Goal: Transaction & Acquisition: Purchase product/service

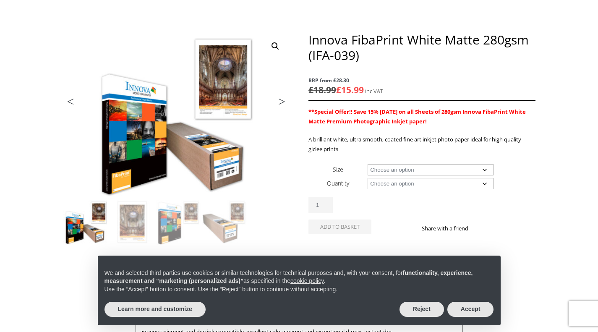
scroll to position [84, 0]
click at [422, 171] on select "Choose an option A4 Sheet A3 Sheet A3+ Sheet A2 Sheet 17" Wide Roll 24" Wide Ro…" at bounding box center [431, 169] width 126 height 11
click at [368, 164] on select "Choose an option A4 Sheet A3 Sheet A3+ Sheet A2 Sheet 17" Wide Roll 24" Wide Ro…" at bounding box center [431, 169] width 126 height 11
select select "36-wide-roll"
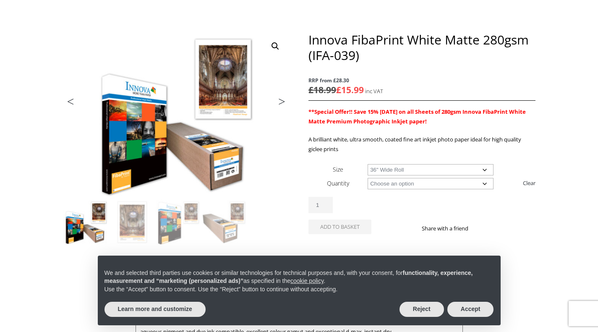
click at [402, 187] on select "Choose an option 15m" at bounding box center [431, 183] width 126 height 11
select select "15m"
click at [368, 178] on select "Choose an option 15m" at bounding box center [431, 183] width 126 height 11
select select "36-wide-roll"
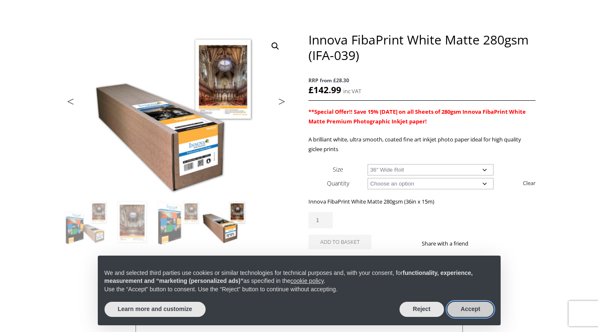
click at [472, 306] on button "Accept" at bounding box center [471, 309] width 47 height 15
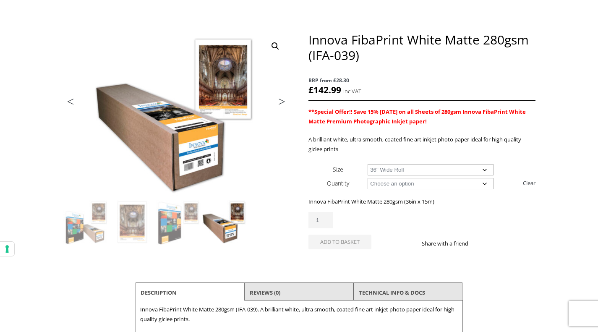
scroll to position [168, 0]
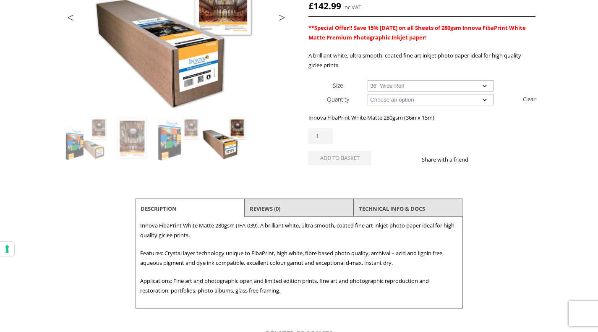
click at [341, 162] on button "Add to basket" at bounding box center [340, 158] width 63 height 15
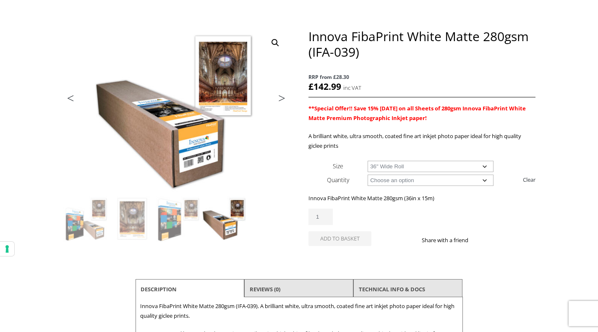
scroll to position [84, 0]
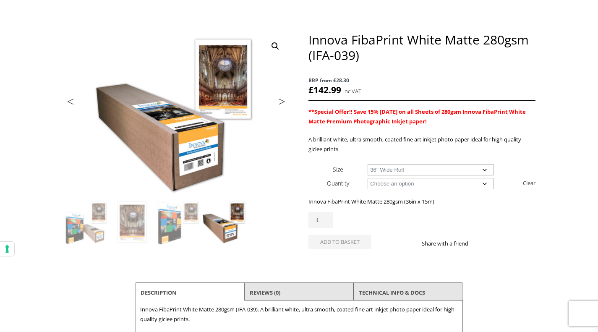
click at [384, 168] on select "Choose an option 17" Wide Roll 24" Wide Roll 36" Wide Roll 44" Wide Roll 60" Wi…" at bounding box center [431, 169] width 126 height 11
click at [320, 158] on div "Innova FibaPrint White Matte 280gsm (IFA-039) RRP from £28.30 £ 142.99 inc VAT …" at bounding box center [422, 150] width 227 height 237
click at [379, 170] on select "Choose an option 17" Wide Roll 24" Wide Roll 36" Wide Roll 44" Wide Roll 60" Wi…" at bounding box center [431, 169] width 126 height 11
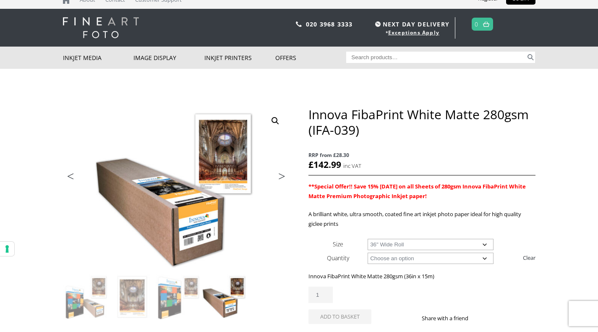
scroll to position [0, 0]
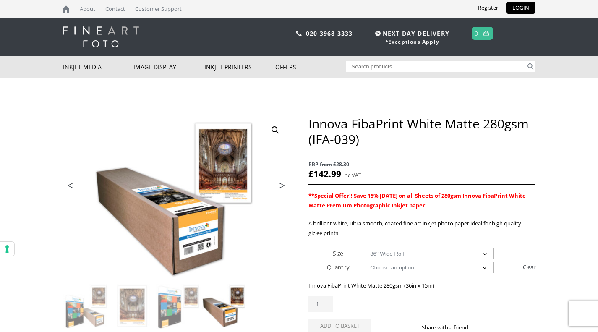
click at [380, 67] on input "Search for:" at bounding box center [436, 66] width 180 height 11
type input "glossy canvas"
click at [533, 65] on button "Search" at bounding box center [531, 66] width 10 height 11
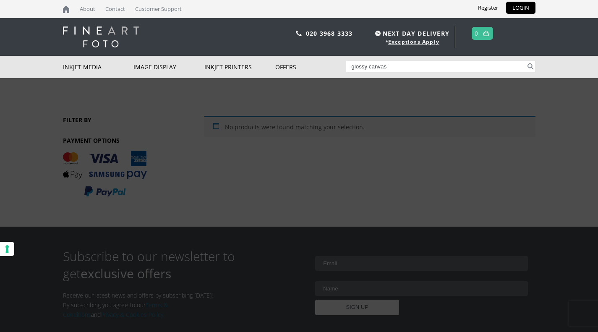
click at [0, 0] on link "Inkjet Canvas" at bounding box center [0, 0] width 0 height 0
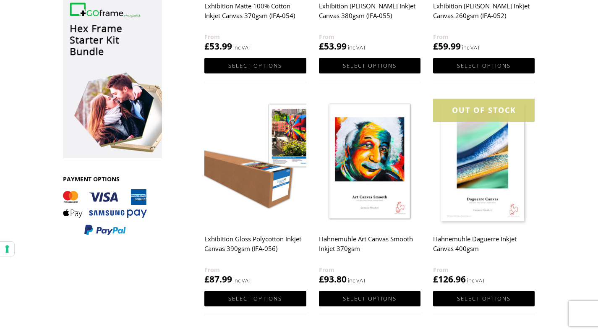
scroll to position [336, 0]
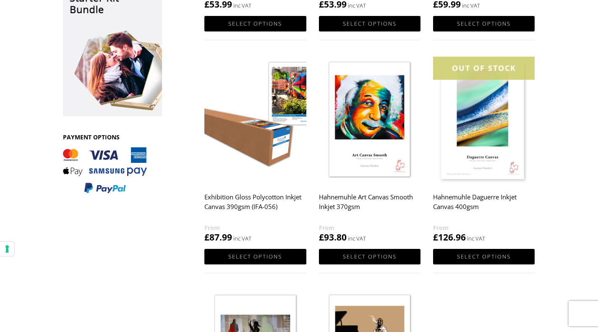
click at [258, 167] on img at bounding box center [256, 120] width 102 height 127
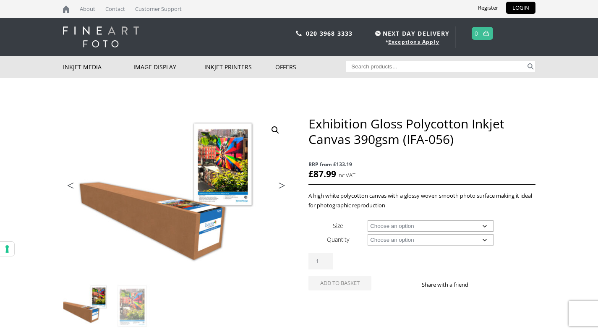
click at [371, 226] on select "Choose an option 17" Wide Roll 24" Wide Roll 36" Wide Roll 44" Wide Roll 60" Wi…" at bounding box center [431, 225] width 126 height 11
click at [368, 220] on select "Choose an option 17" Wide Roll 24" Wide Roll 36" Wide Roll 44" Wide Roll 60" Wi…" at bounding box center [431, 225] width 126 height 11
select select "17-wide-roll"
click at [424, 242] on select "Choose an option 15m" at bounding box center [431, 239] width 126 height 11
select select "15m"
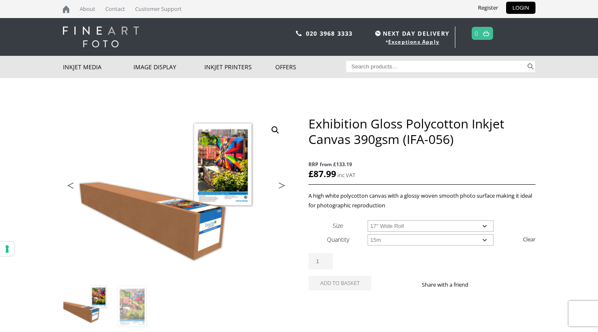
click at [368, 234] on select "Choose an option 15m" at bounding box center [431, 239] width 126 height 11
select select "17-wide-roll"
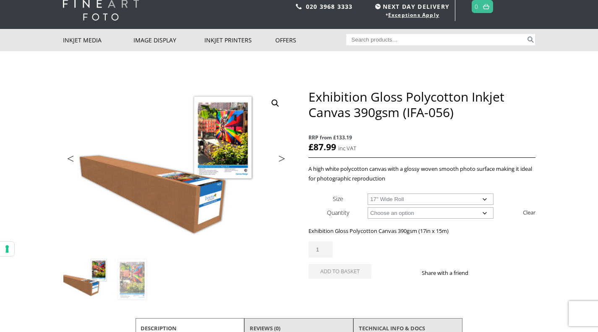
scroll to position [42, 0]
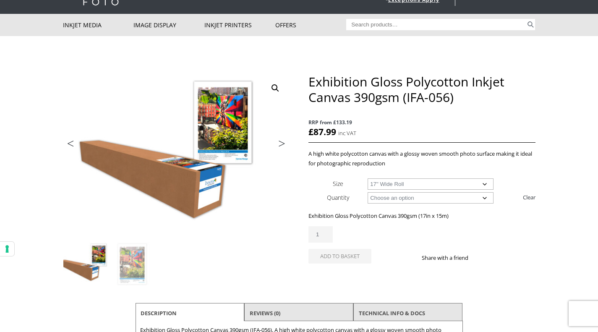
drag, startPoint x: 333, startPoint y: 235, endPoint x: 287, endPoint y: 243, distance: 46.5
click at [300, 241] on div "🔍 Previous Next Exhibition Gloss Polycotton Inkjet Canvas 390gsm (IFA-056) RRP …" at bounding box center [299, 248] width 473 height 349
type input "2"
click at [332, 259] on button "Add to basket" at bounding box center [340, 256] width 63 height 15
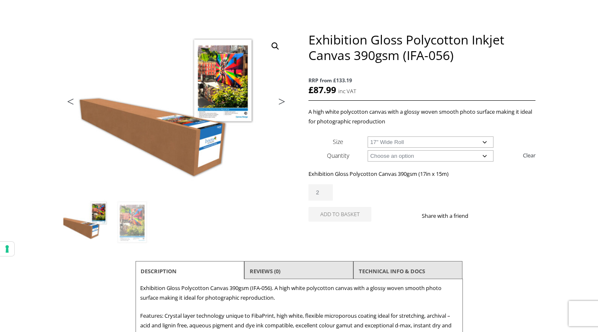
scroll to position [0, 0]
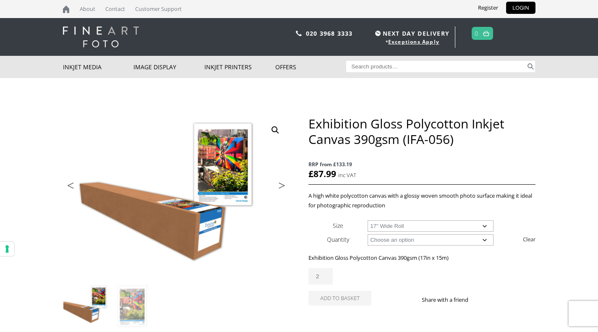
click at [383, 68] on input "Search for:" at bounding box center [436, 66] width 180 height 11
